Goal: Transaction & Acquisition: Download file/media

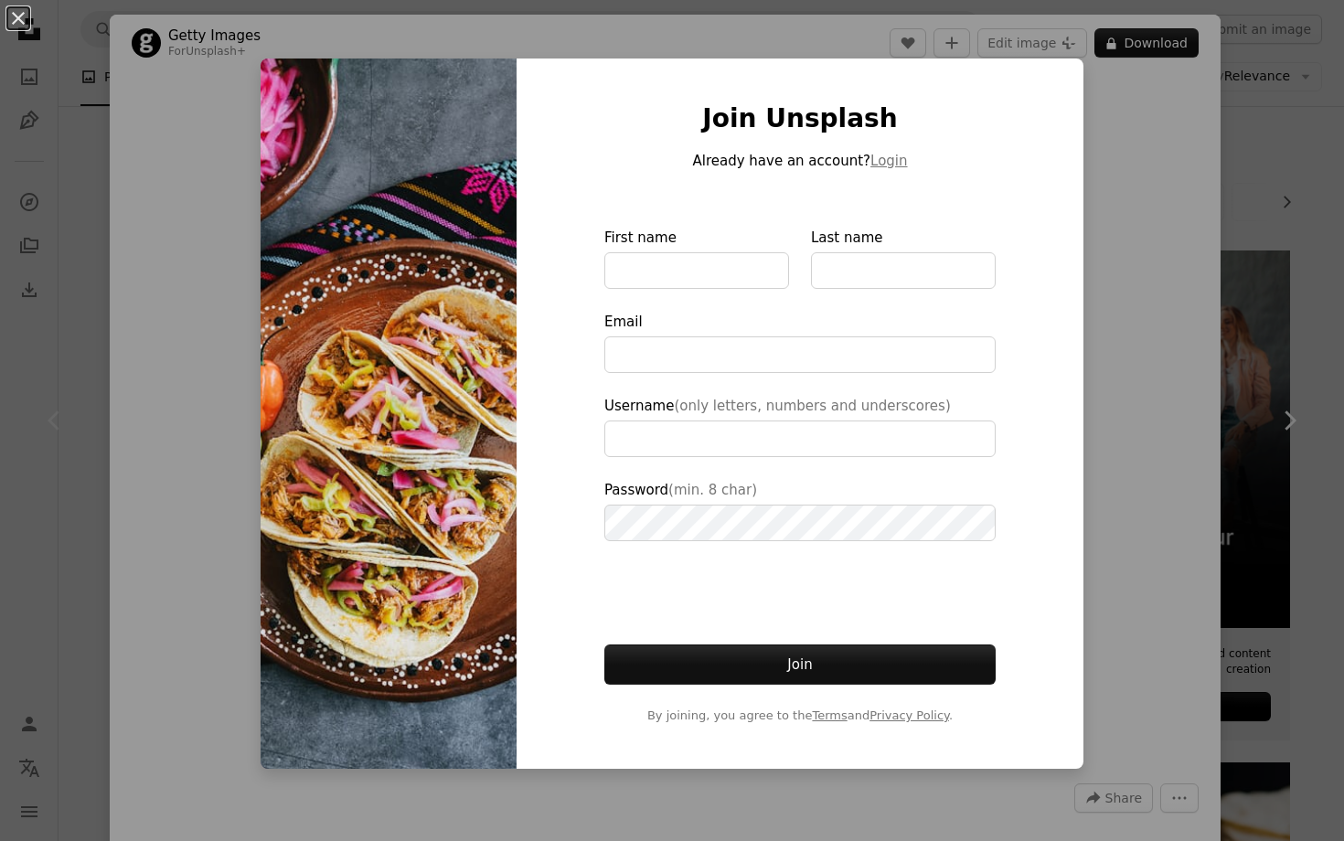
click at [1125, 164] on div "An X shape Join Unsplash Already have an account? Login First name Last name Em…" at bounding box center [672, 420] width 1344 height 841
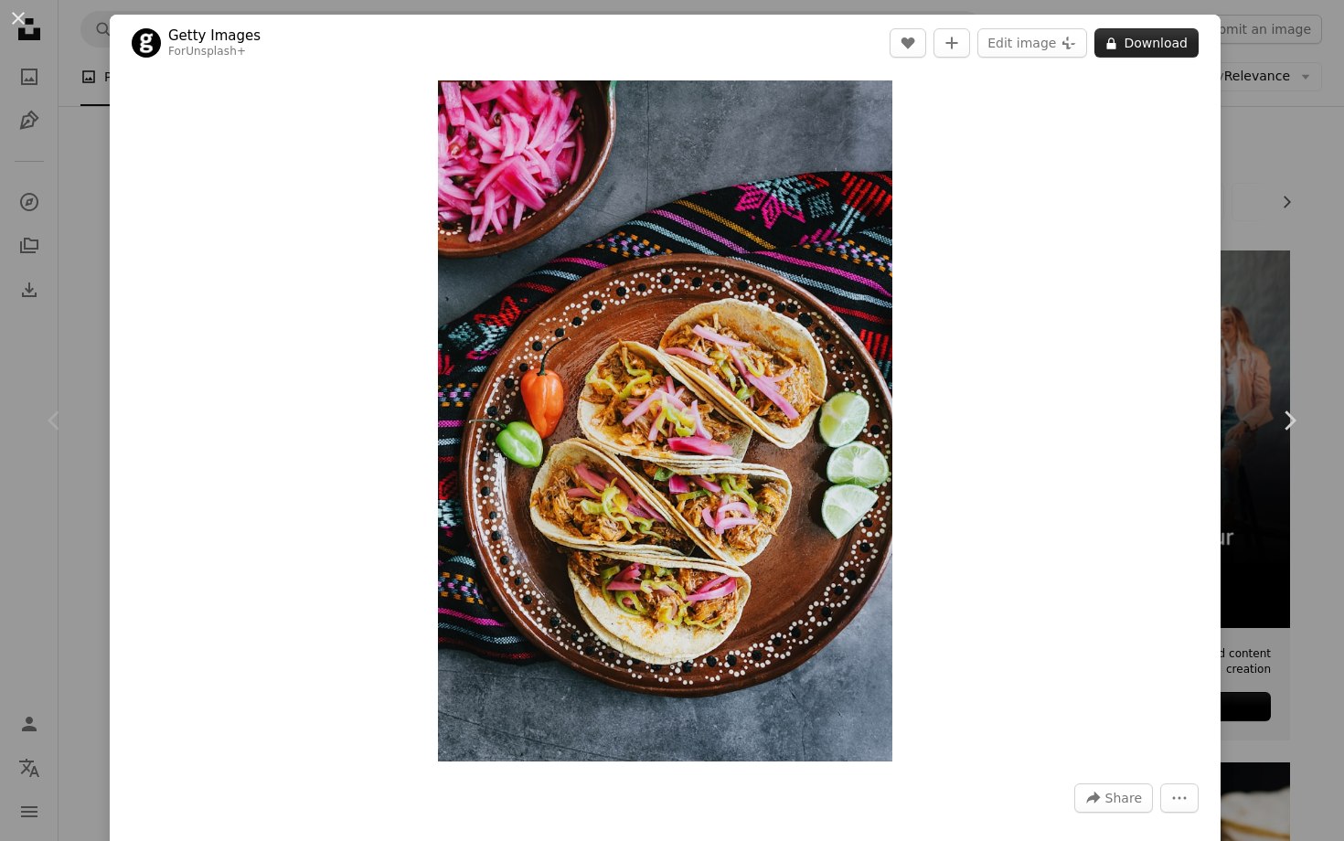
click at [1157, 53] on button "A lock Download" at bounding box center [1146, 42] width 104 height 29
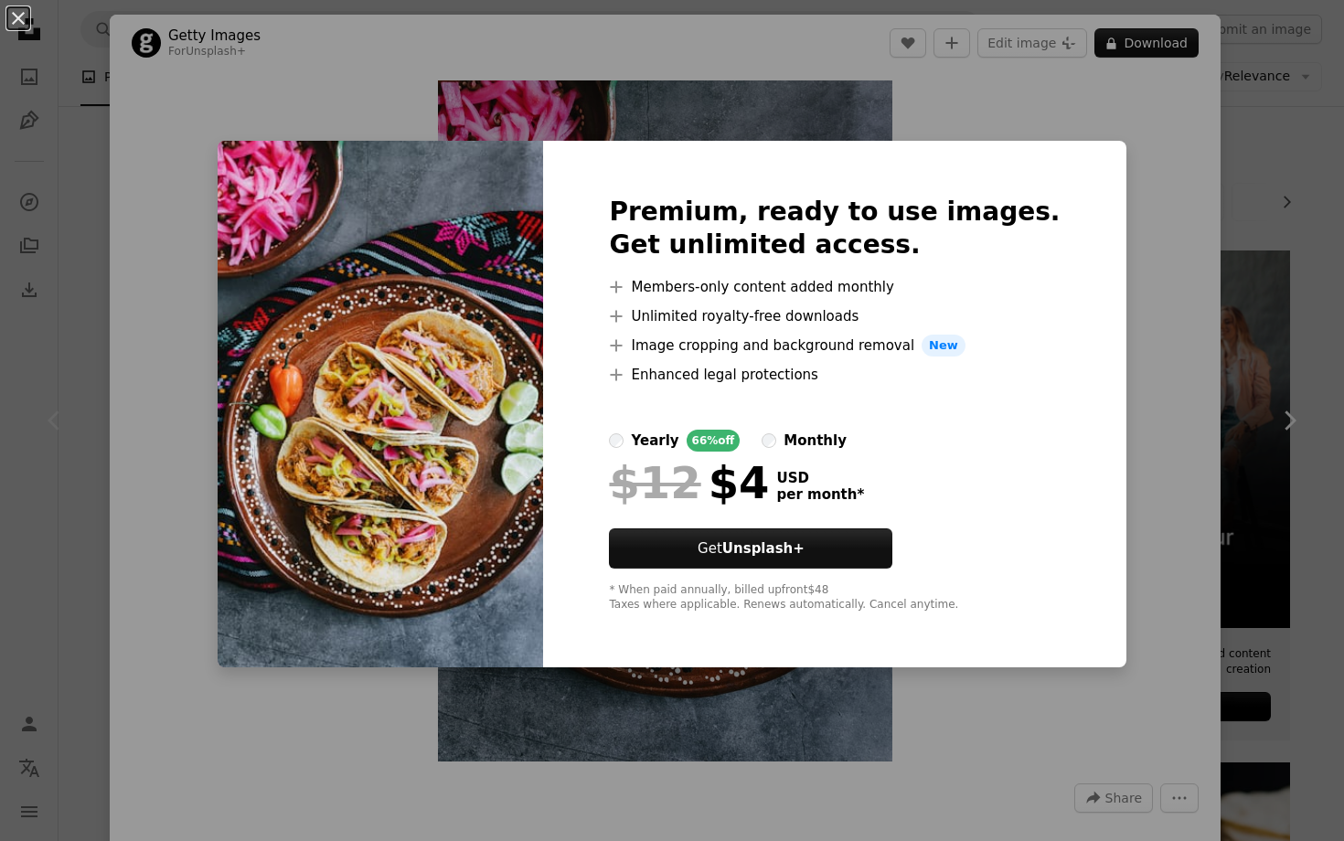
click at [1267, 87] on div "An X shape Premium, ready to use images. Get unlimited access. A plus sign Memb…" at bounding box center [672, 420] width 1344 height 841
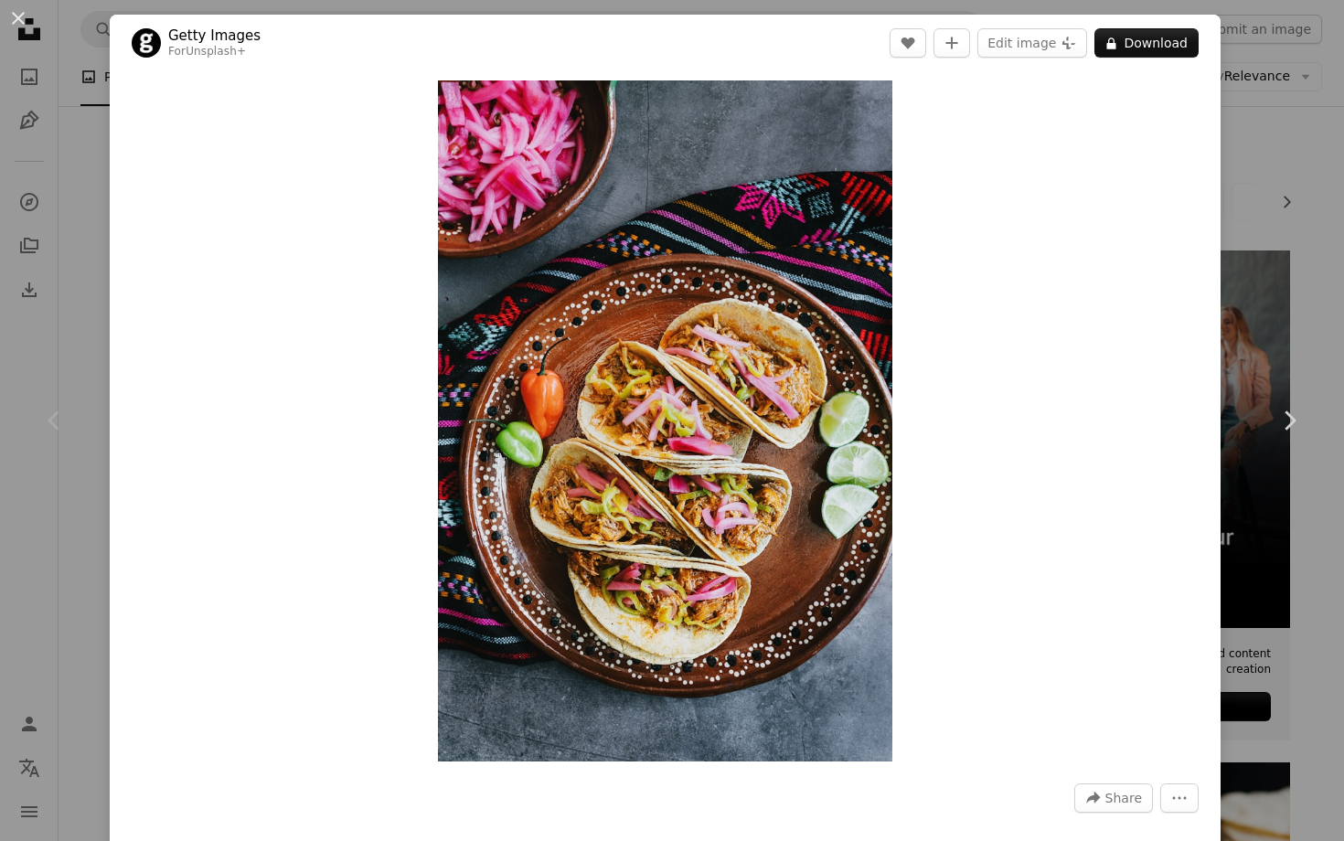
click at [1268, 92] on div "An X shape Chevron left Chevron right Getty Images For Unsplash+ A heart A plus…" at bounding box center [672, 420] width 1344 height 841
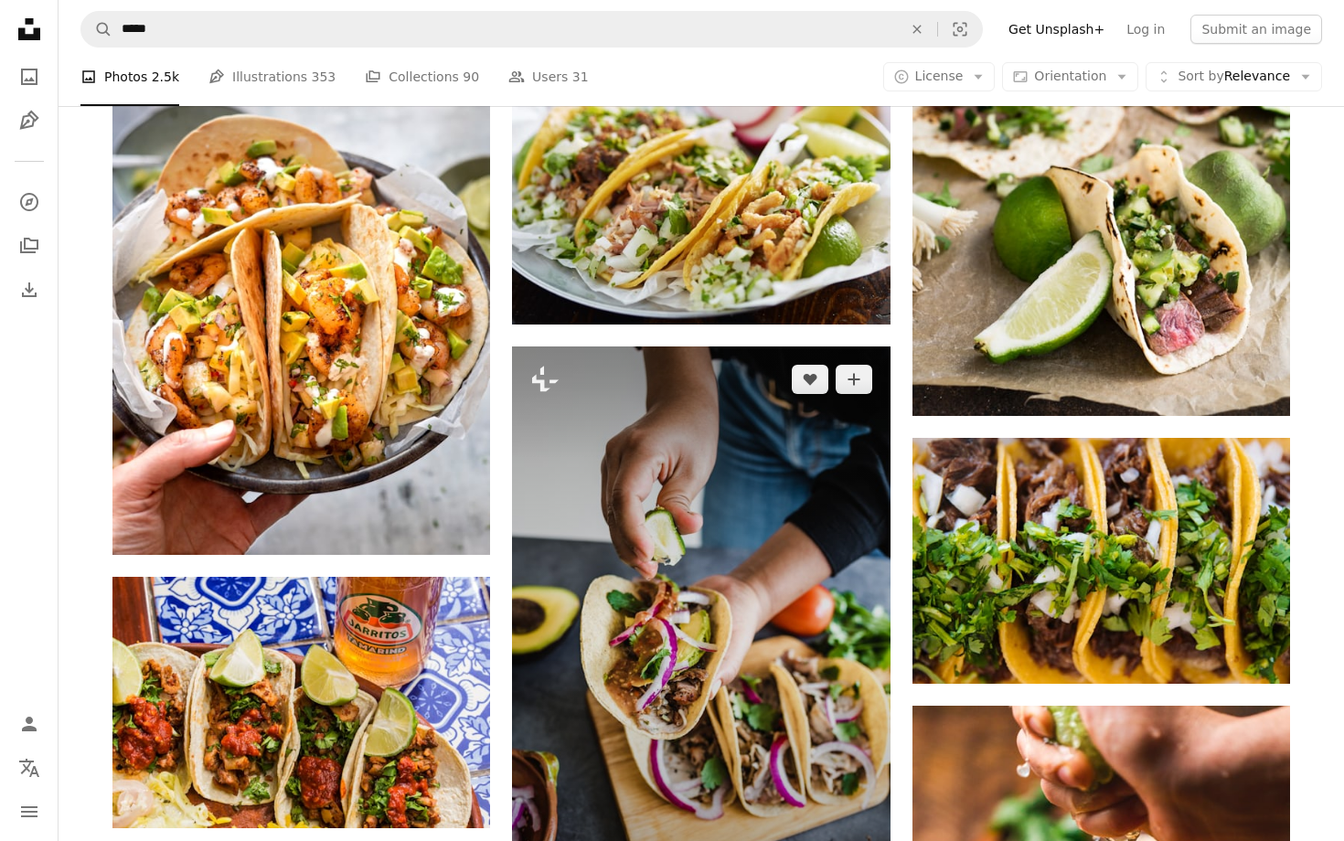
scroll to position [859, 0]
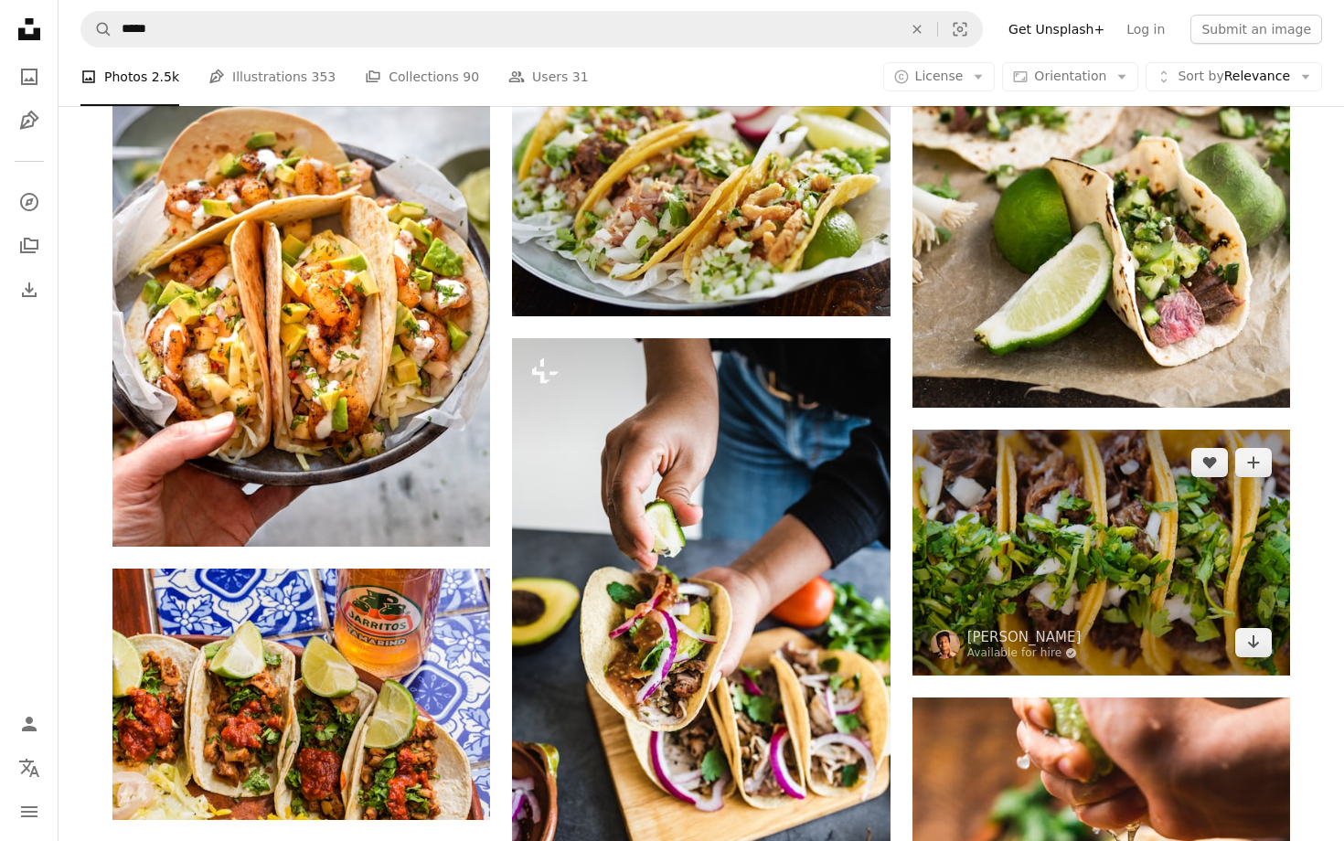
click at [1100, 611] on img at bounding box center [1101, 553] width 378 height 246
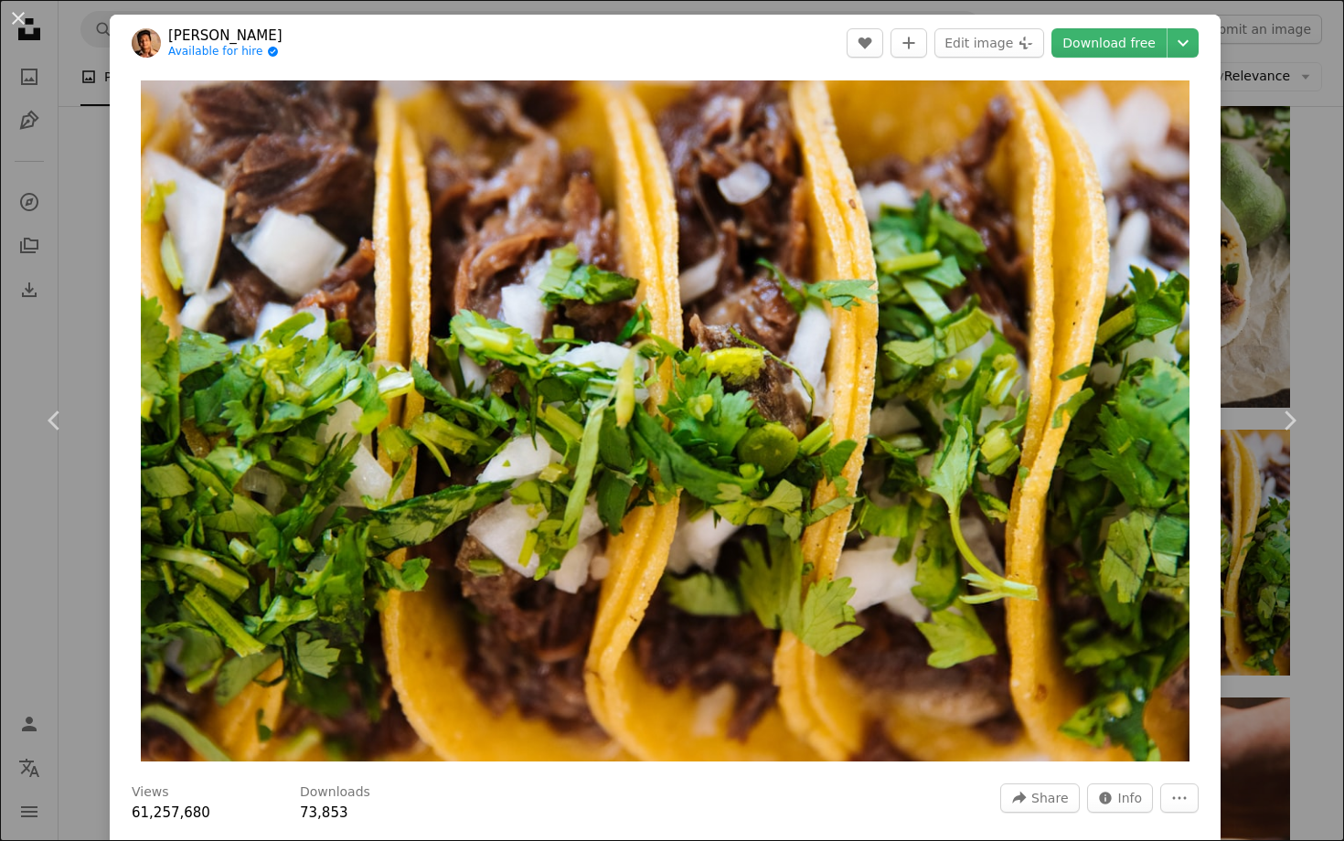
click at [1125, 24] on header "[PERSON_NAME] Available for hire A checkmark inside of a circle A heart A plus …" at bounding box center [665, 43] width 1111 height 57
click at [1125, 37] on link "Download free" at bounding box center [1108, 42] width 115 height 29
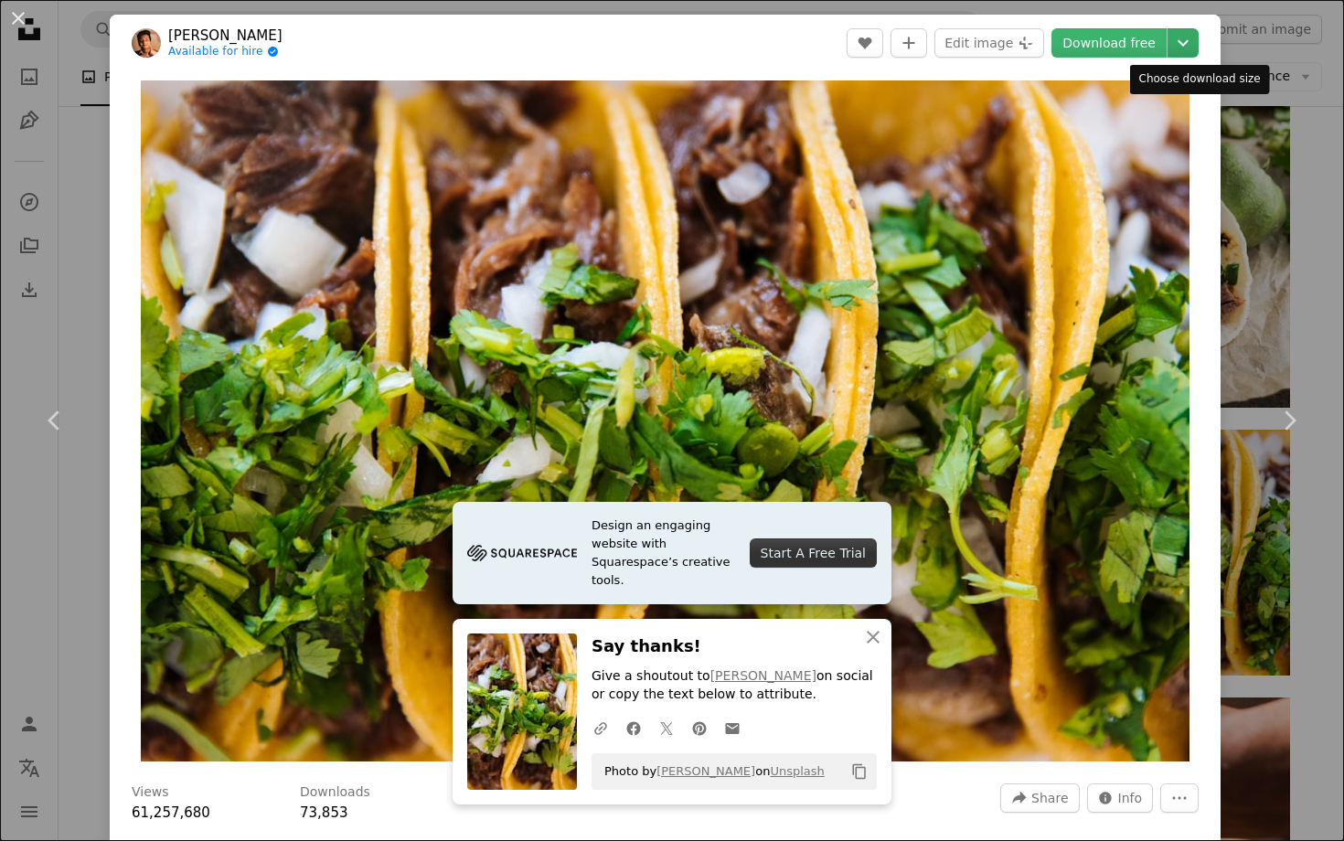
click at [1191, 48] on icon "Chevron down" at bounding box center [1182, 43] width 29 height 22
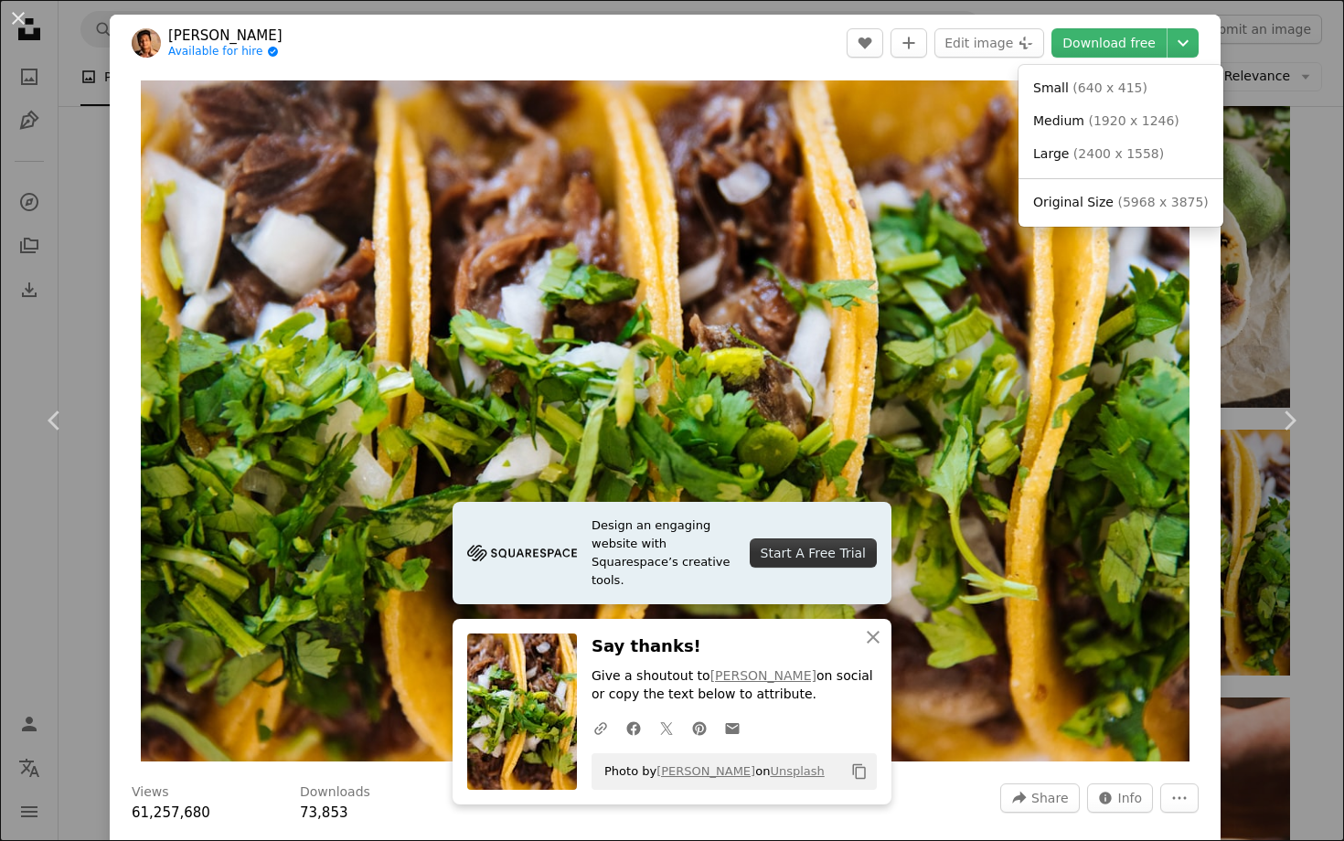
click at [1143, 48] on dialog "An X shape Chevron left Chevron right Design an engaging website with Squarespa…" at bounding box center [672, 420] width 1344 height 841
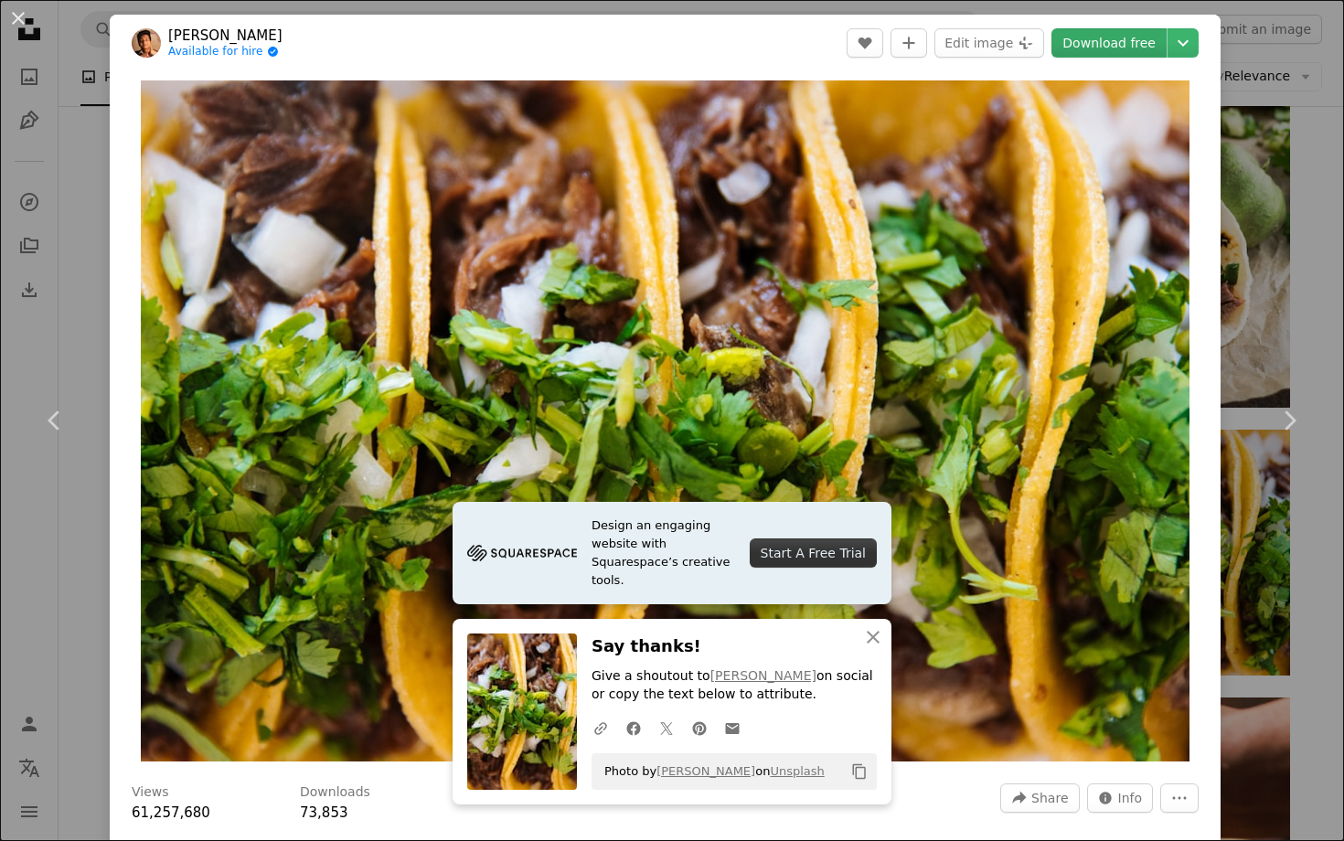
click at [1135, 48] on link "Download free" at bounding box center [1108, 42] width 115 height 29
